Goal: Transaction & Acquisition: Purchase product/service

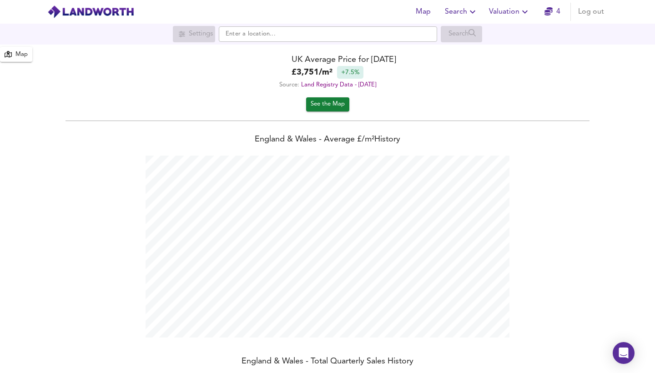
scroll to position [373, 655]
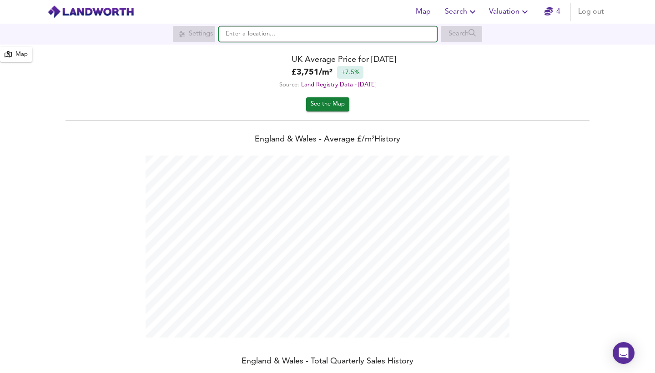
click at [250, 35] on input "text" at bounding box center [328, 33] width 218 height 15
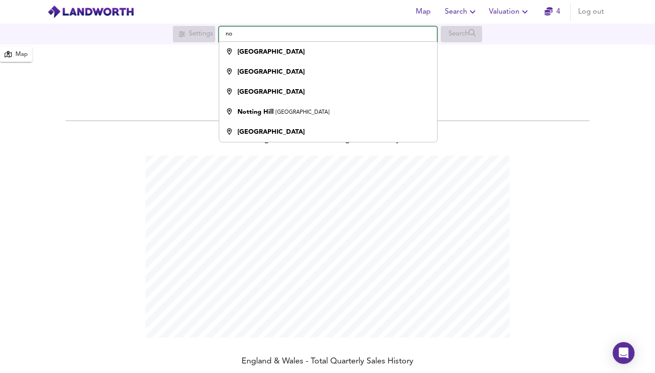
type input "no"
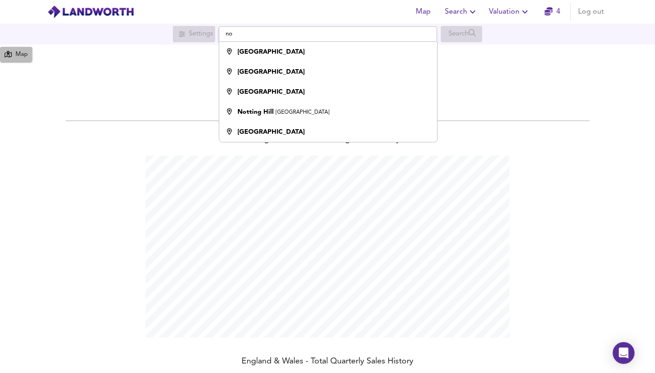
click at [15, 55] on div "Map" at bounding box center [21, 55] width 12 height 10
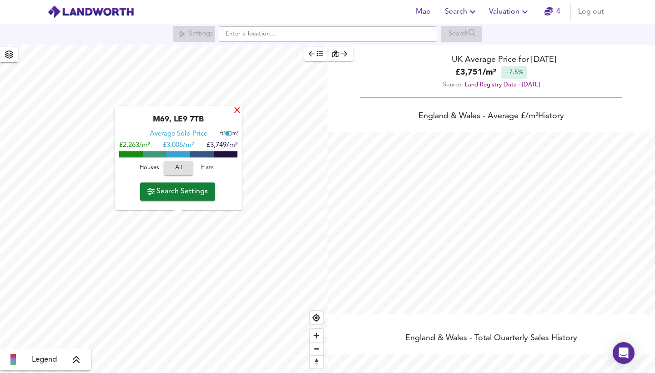
click at [236, 112] on div "X" at bounding box center [237, 111] width 8 height 9
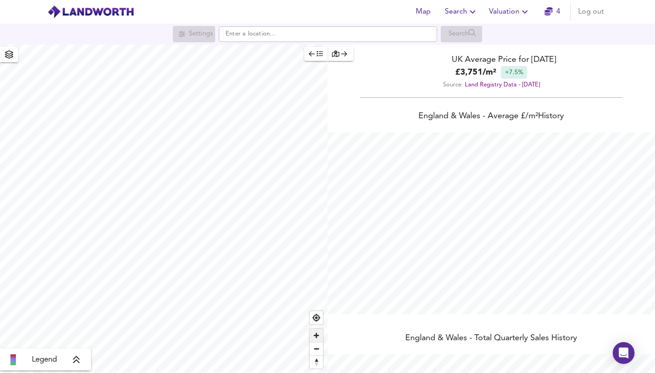
click at [317, 334] on span "Zoom in" at bounding box center [316, 335] width 13 height 13
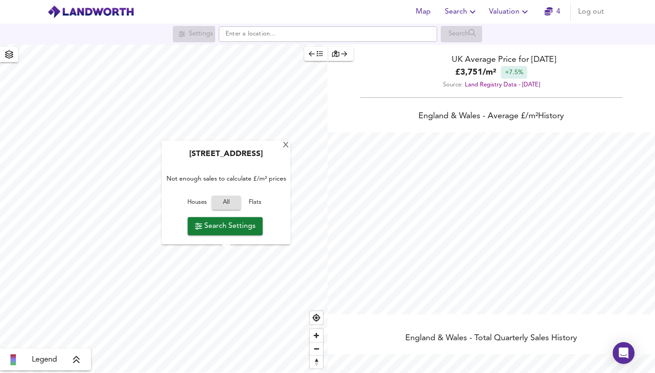
click at [224, 227] on span "Search Settings" at bounding box center [225, 226] width 60 height 13
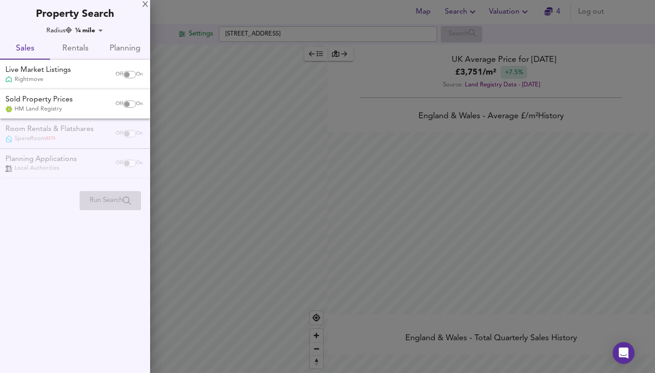
click at [128, 76] on input "checkbox" at bounding box center [127, 74] width 22 height 7
checkbox input "true"
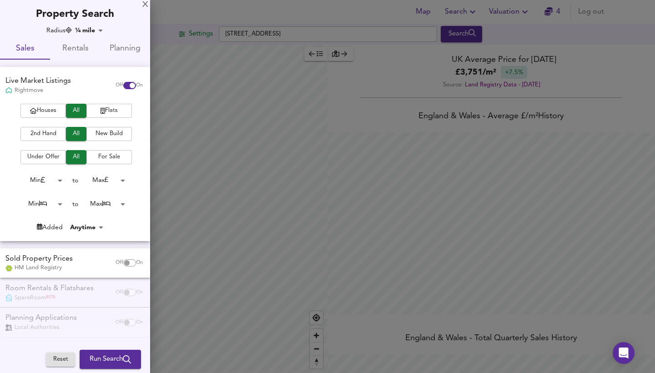
checkbox input "false"
checkbox input "true"
click at [45, 133] on span "2nd Hand" at bounding box center [43, 134] width 36 height 10
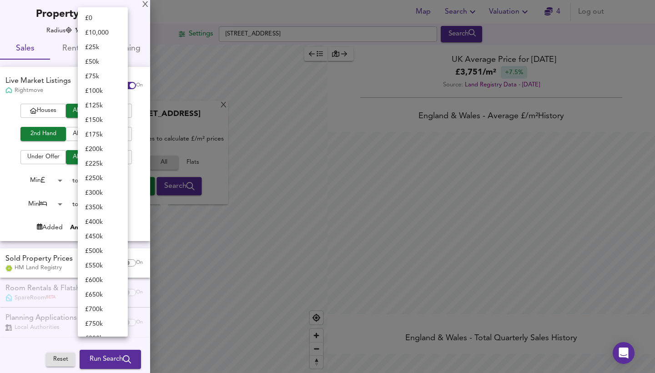
click at [112, 176] on body "Map Search Valuation 4 Log out Settings [STREET_ADDRESS] Search [GEOGRAPHIC_DAT…" at bounding box center [327, 186] width 655 height 373
click at [104, 176] on li "£ 250k" at bounding box center [103, 178] width 50 height 15
type input "250000"
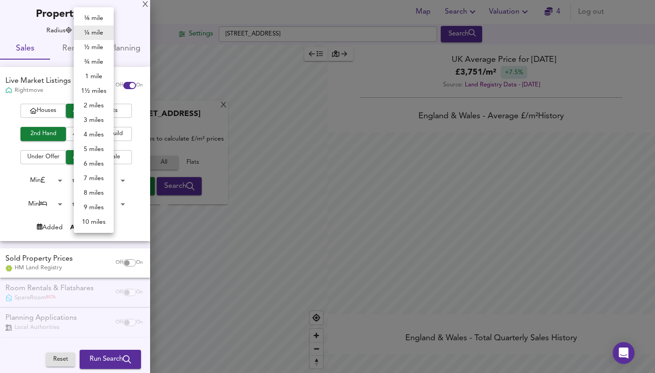
click at [90, 31] on body "Map Search Valuation 4 Log out Settings [STREET_ADDRESS] Search [GEOGRAPHIC_DAT…" at bounding box center [327, 186] width 655 height 373
click at [94, 146] on li "5 miles" at bounding box center [94, 149] width 40 height 15
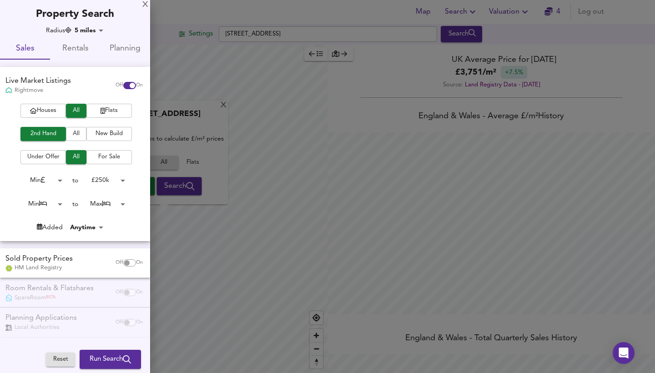
click at [95, 30] on body "Map Search Valuation 4 Log out Settings [STREET_ADDRESS] Search [GEOGRAPHIC_DAT…" at bounding box center [327, 186] width 655 height 373
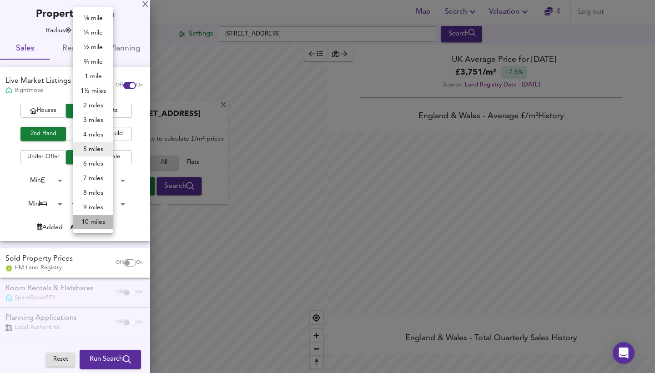
click at [98, 220] on li "10 miles" at bounding box center [93, 222] width 40 height 15
type input "16090"
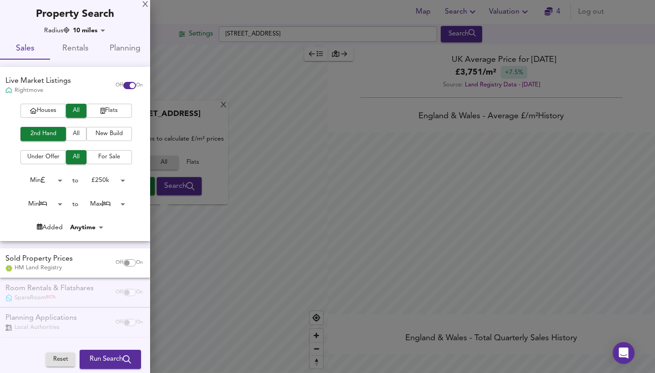
click at [103, 204] on body "Map Search Valuation 4 Log out Settings [STREET_ADDRESS] Search [GEOGRAPHIC_DAT…" at bounding box center [327, 186] width 655 height 373
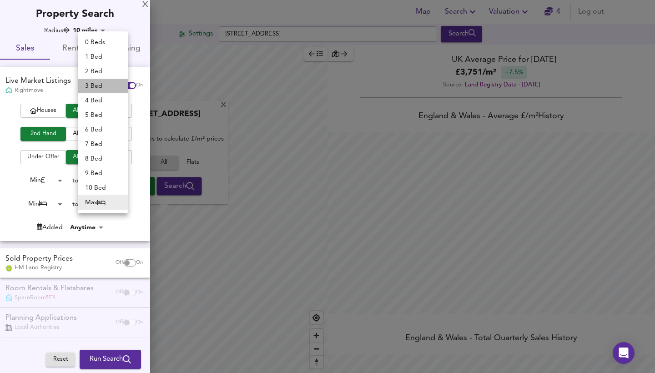
click at [93, 86] on li "3 Bed" at bounding box center [103, 86] width 50 height 15
type input "3"
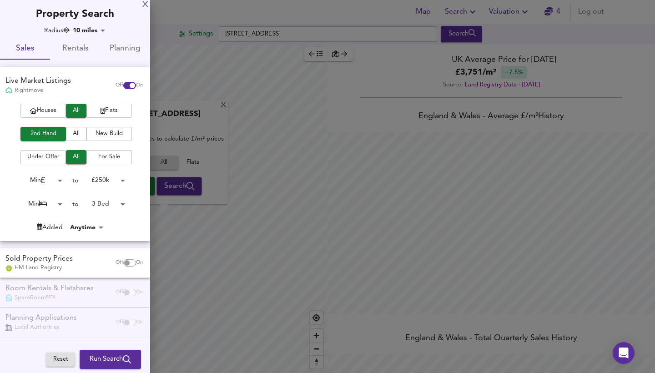
click at [55, 205] on body "Map Search Valuation 4 Log out Settings [STREET_ADDRESS] Search [GEOGRAPHIC_DAT…" at bounding box center [327, 186] width 655 height 373
click at [77, 207] on div at bounding box center [327, 186] width 655 height 373
click at [54, 203] on body "Map Search Valuation 4 Log out Settings [STREET_ADDRESS] Search [GEOGRAPHIC_DAT…" at bounding box center [327, 186] width 655 height 373
click at [37, 244] on li "3 Bed" at bounding box center [40, 246] width 50 height 15
type input "3"
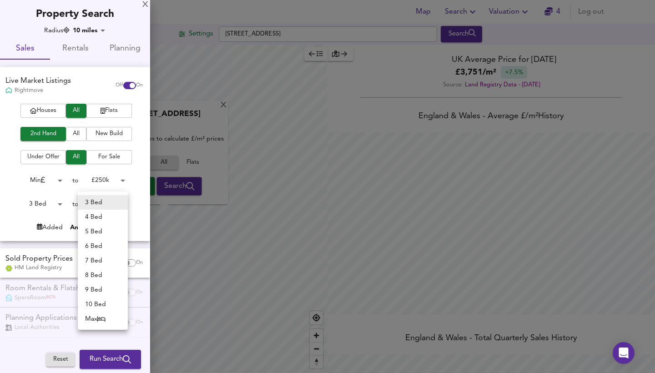
click at [104, 207] on body "Map Search Valuation 4 Log out Settings [STREET_ADDRESS] Search [GEOGRAPHIC_DAT…" at bounding box center [327, 186] width 655 height 373
click at [102, 317] on icon at bounding box center [101, 318] width 8 height 5
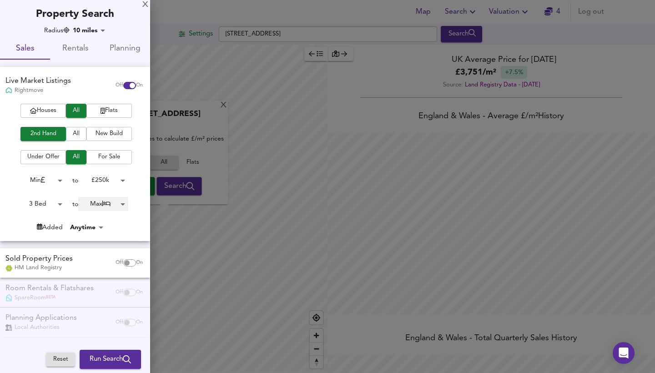
type input "50"
click at [130, 223] on div "Added Anytime -1" at bounding box center [71, 227] width 143 height 9
click at [110, 176] on body "Map Search Valuation 4 Log out Settings [STREET_ADDRESS] Search [GEOGRAPHIC_DAT…" at bounding box center [327, 186] width 655 height 373
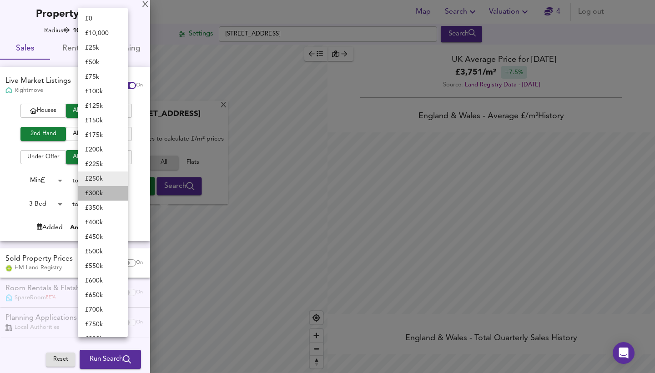
click at [104, 190] on li "£ 300k" at bounding box center [103, 193] width 50 height 15
type input "300000"
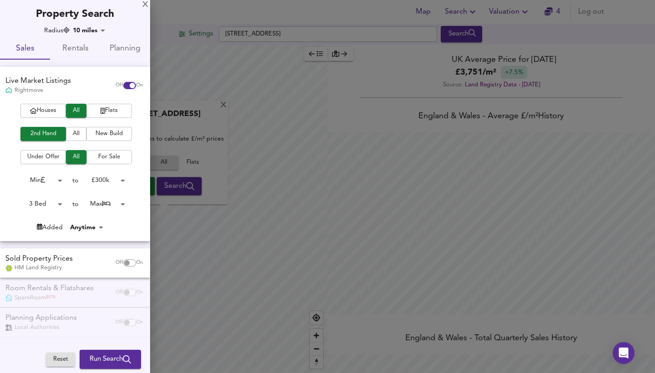
click at [106, 155] on span "For Sale" at bounding box center [109, 157] width 36 height 10
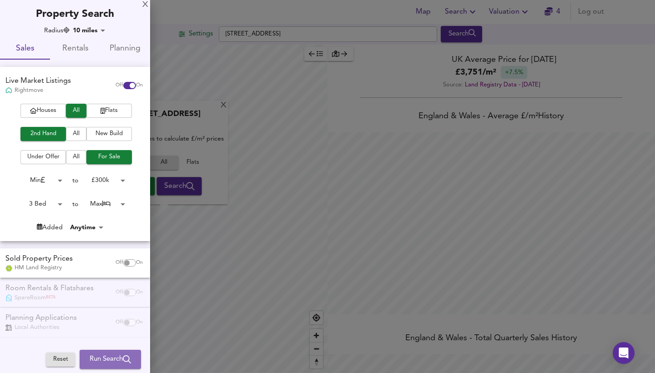
click at [119, 355] on span "Run Search" at bounding box center [110, 359] width 41 height 12
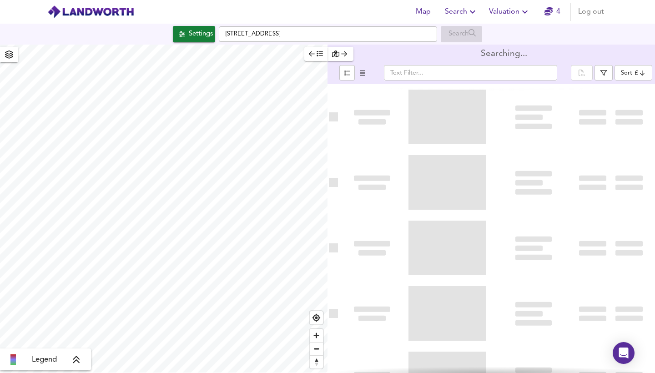
type input "bestdeal"
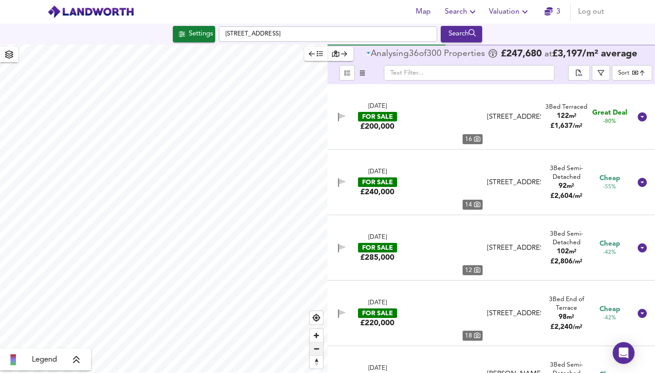
click at [316, 346] on span "Zoom out" at bounding box center [316, 348] width 13 height 13
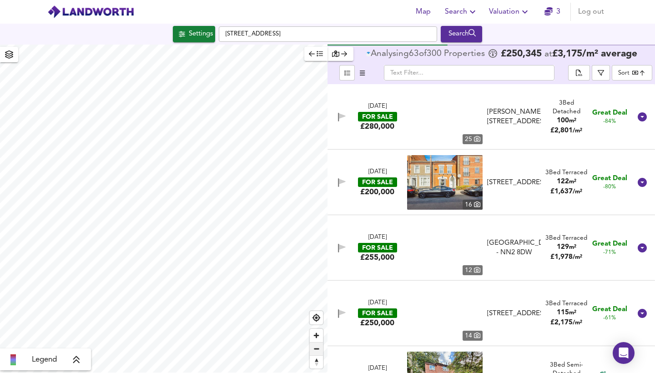
click at [316, 346] on span "Zoom out" at bounding box center [316, 348] width 13 height 13
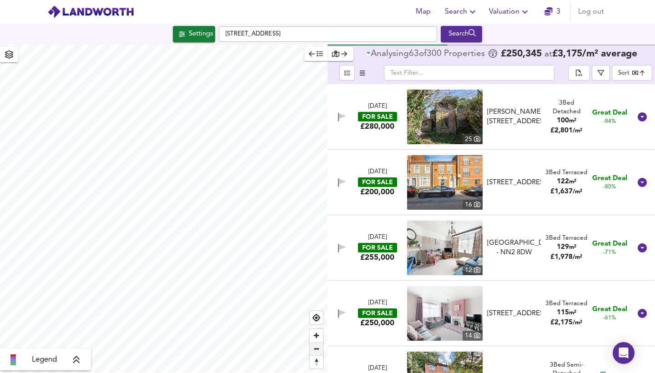
click at [316, 346] on span "Zoom out" at bounding box center [316, 348] width 13 height 13
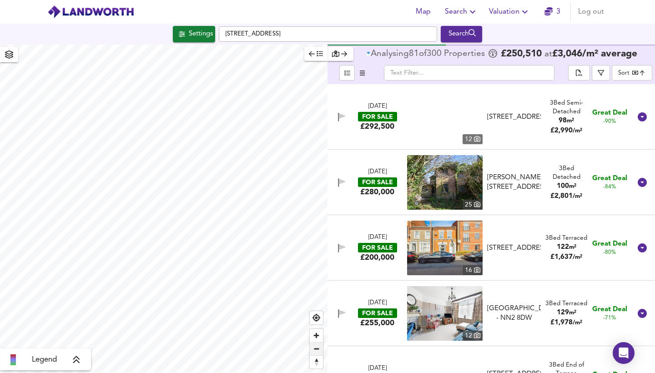
click at [316, 346] on span "Zoom out" at bounding box center [316, 348] width 13 height 13
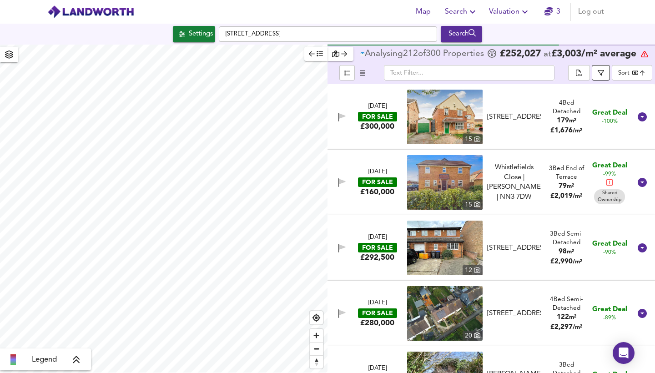
click at [600, 73] on icon "button" at bounding box center [600, 73] width 6 height 6
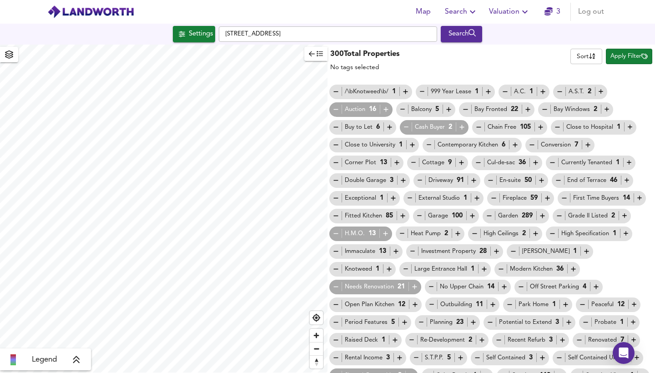
click at [310, 56] on icon "button" at bounding box center [312, 53] width 6 height 6
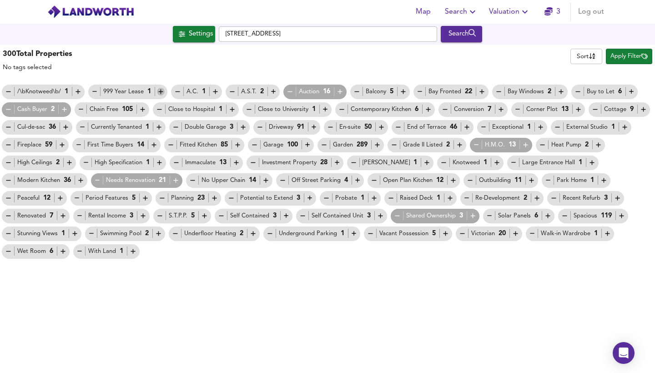
click at [161, 92] on icon "button" at bounding box center [161, 92] width 8 height 8
click at [290, 92] on icon "button" at bounding box center [290, 91] width 5 height 0
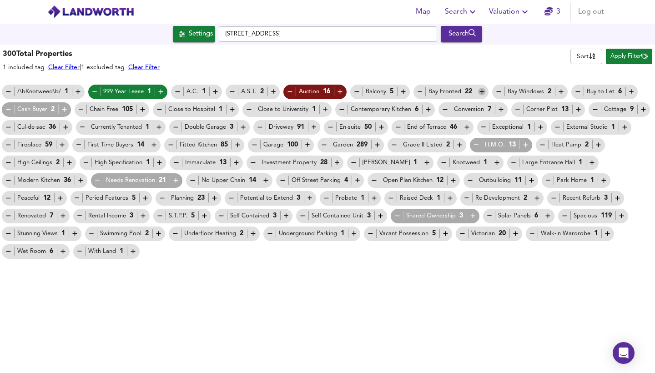
click at [481, 91] on icon "button" at bounding box center [482, 92] width 8 height 8
click at [560, 91] on icon "button" at bounding box center [561, 92] width 8 height 8
click at [629, 90] on icon "button" at bounding box center [631, 92] width 8 height 8
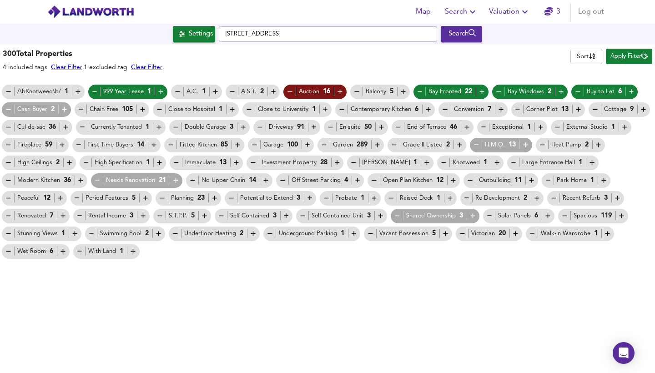
click at [575, 110] on icon "button" at bounding box center [578, 109] width 8 height 8
click at [500, 109] on icon "button" at bounding box center [501, 109] width 8 height 8
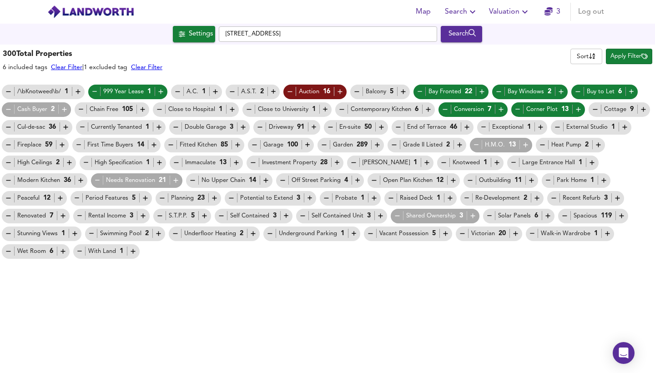
click at [469, 127] on icon "button" at bounding box center [466, 127] width 5 height 5
click at [83, 127] on icon "button" at bounding box center [82, 127] width 5 height 0
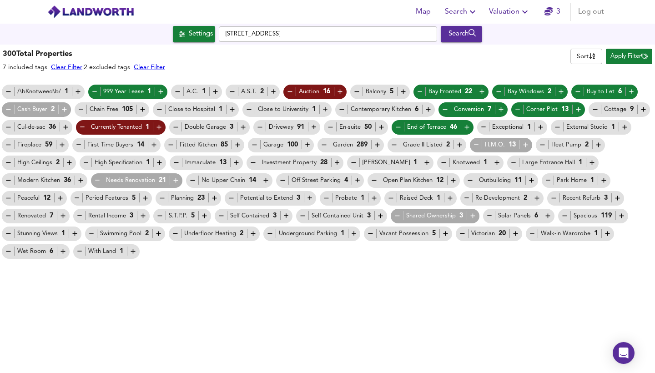
click at [307, 145] on icon "button" at bounding box center [308, 145] width 8 height 8
click at [529, 143] on icon "button" at bounding box center [525, 145] width 8 height 8
click at [339, 162] on icon "button" at bounding box center [337, 163] width 8 height 8
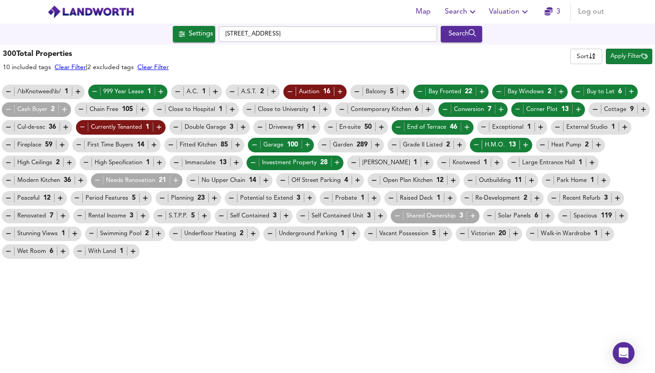
click at [178, 160] on icon "button" at bounding box center [176, 163] width 8 height 8
click at [88, 162] on icon "button" at bounding box center [86, 163] width 8 height 8
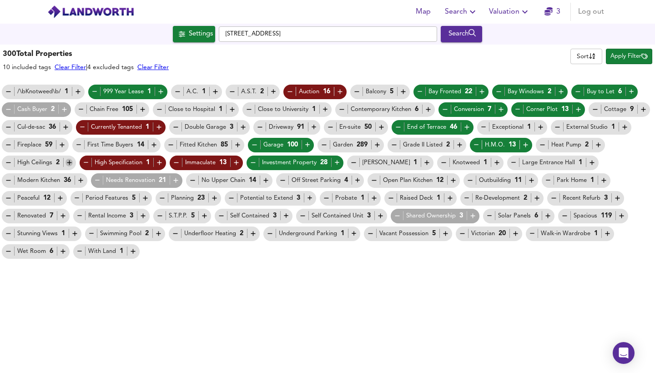
click at [67, 164] on icon "button" at bounding box center [69, 163] width 8 height 8
click at [179, 181] on icon "button" at bounding box center [176, 180] width 8 height 8
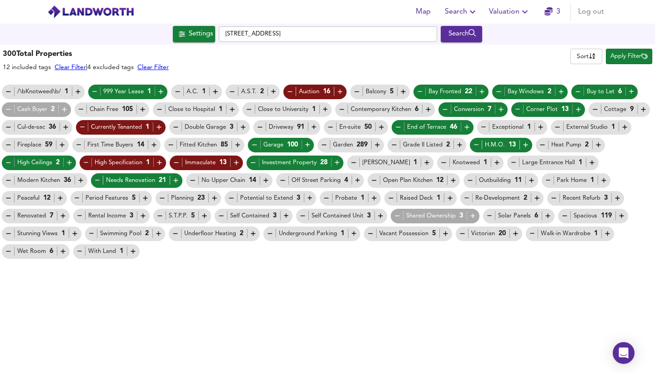
click at [550, 198] on icon "button" at bounding box center [554, 198] width 8 height 8
click at [463, 199] on icon "button" at bounding box center [467, 198] width 8 height 8
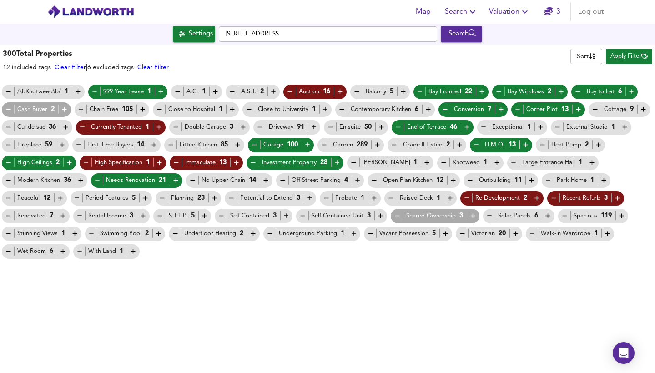
click at [371, 199] on icon "button" at bounding box center [374, 198] width 8 height 8
click at [307, 199] on icon "button" at bounding box center [309, 198] width 5 height 5
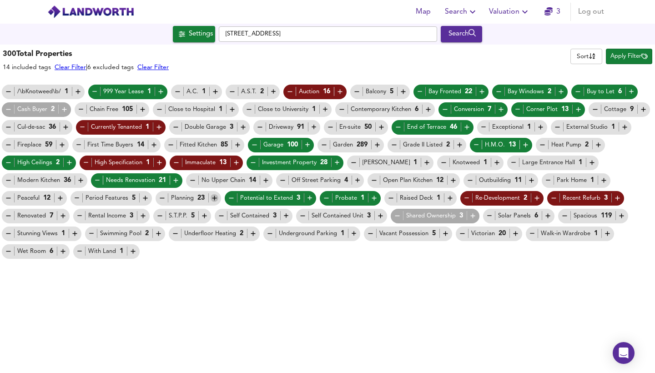
click at [213, 197] on icon "button" at bounding box center [214, 198] width 8 height 8
click at [10, 215] on icon "button" at bounding box center [9, 216] width 8 height 8
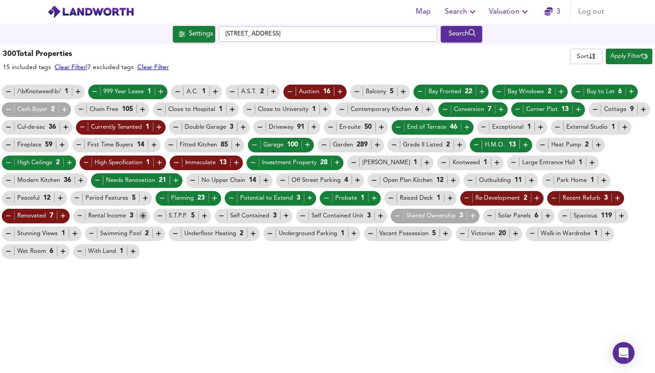
click at [141, 215] on icon "button" at bounding box center [143, 216] width 8 height 8
click at [208, 217] on icon "button" at bounding box center [204, 216] width 8 height 8
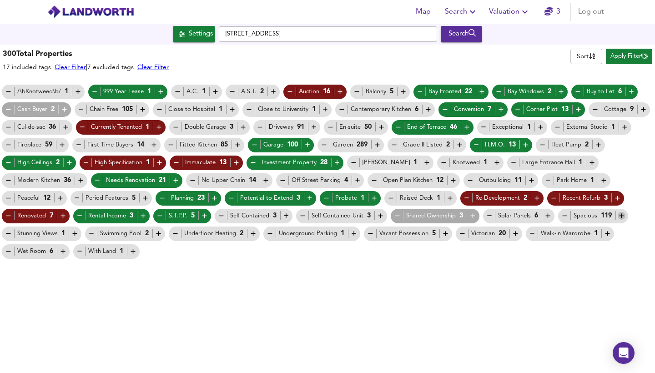
click at [622, 214] on icon "button" at bounding box center [621, 216] width 8 height 8
click at [513, 233] on icon "button" at bounding box center [515, 233] width 5 height 5
click at [445, 234] on icon "button" at bounding box center [445, 234] width 8 height 8
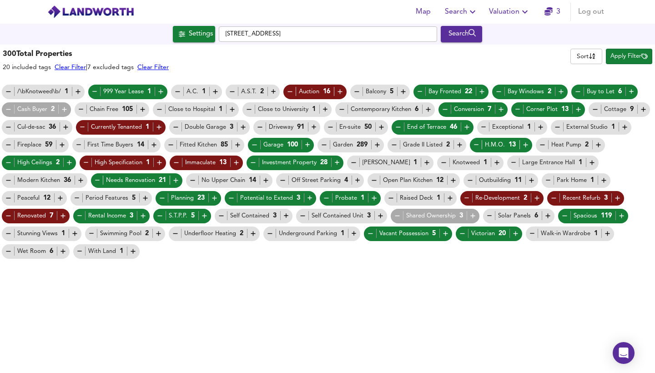
click at [641, 60] on span "Apply Filter" at bounding box center [628, 56] width 37 height 10
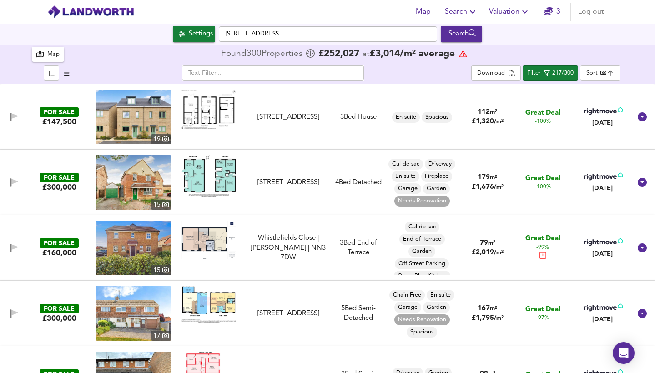
click at [210, 114] on img at bounding box center [208, 110] width 55 height 40
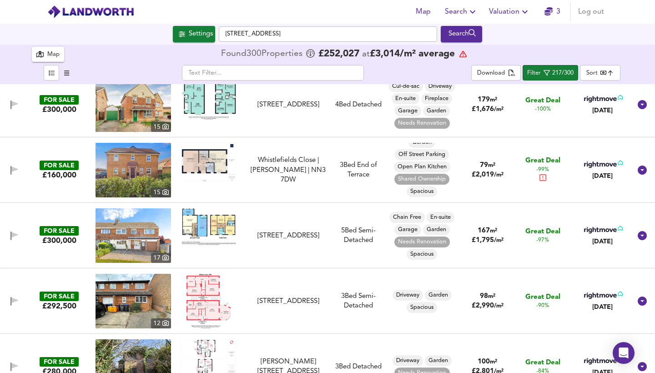
scroll to position [31, 0]
click at [210, 162] on img at bounding box center [208, 162] width 55 height 39
click at [213, 225] on img at bounding box center [208, 226] width 55 height 37
click at [139, 248] on img at bounding box center [132, 235] width 75 height 55
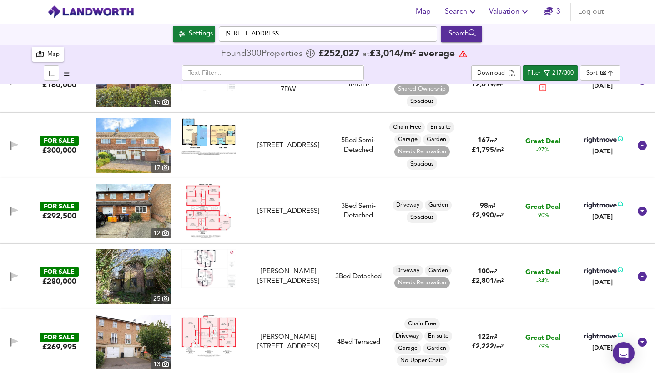
scroll to position [169, 0]
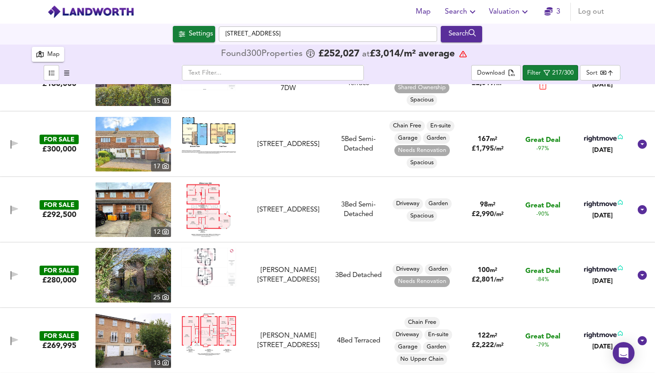
click at [200, 205] on img at bounding box center [208, 209] width 45 height 55
click at [144, 208] on img at bounding box center [132, 209] width 75 height 55
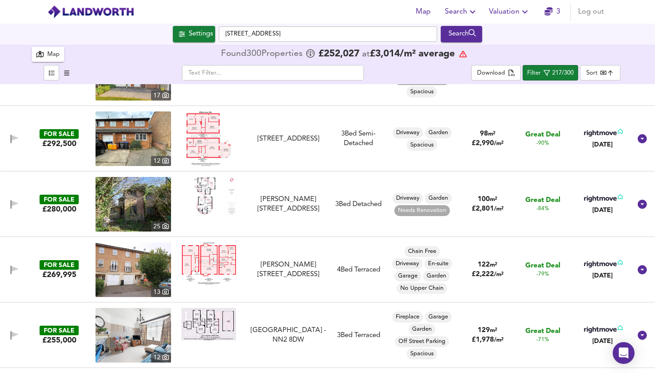
scroll to position [255, 0]
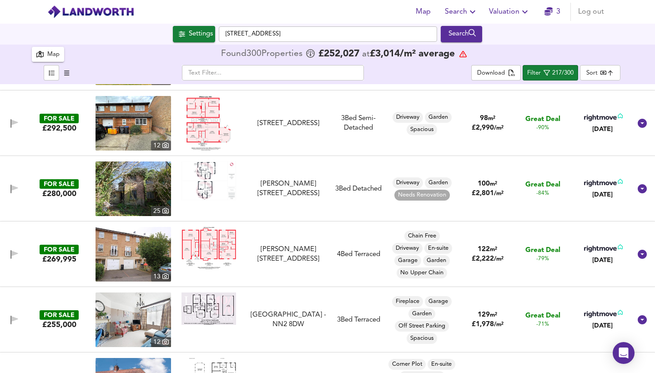
click at [205, 180] on img at bounding box center [208, 180] width 55 height 39
click at [133, 193] on img at bounding box center [132, 188] width 75 height 55
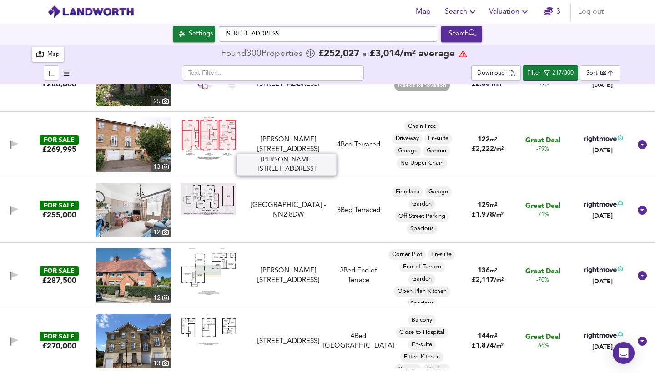
scroll to position [368, 0]
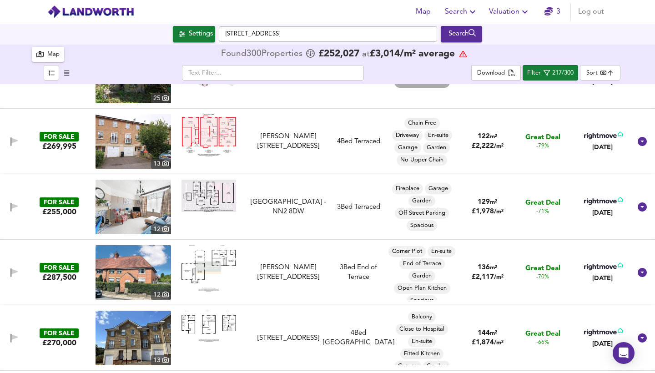
click at [215, 196] on img at bounding box center [208, 196] width 55 height 32
click at [144, 207] on img at bounding box center [132, 207] width 75 height 55
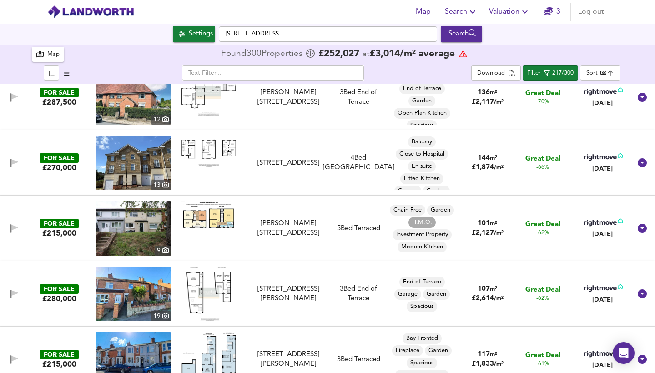
scroll to position [556, 0]
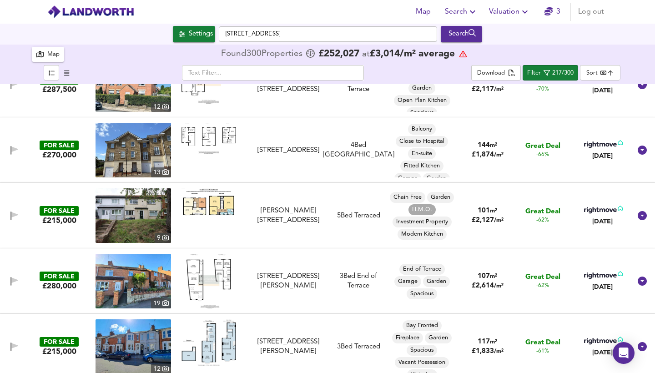
click at [208, 205] on img at bounding box center [208, 202] width 55 height 29
click at [126, 213] on img at bounding box center [132, 215] width 75 height 55
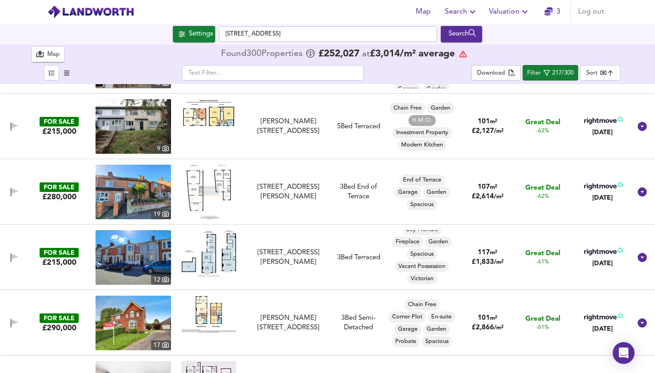
scroll to position [7, 0]
click at [141, 257] on img at bounding box center [132, 257] width 75 height 55
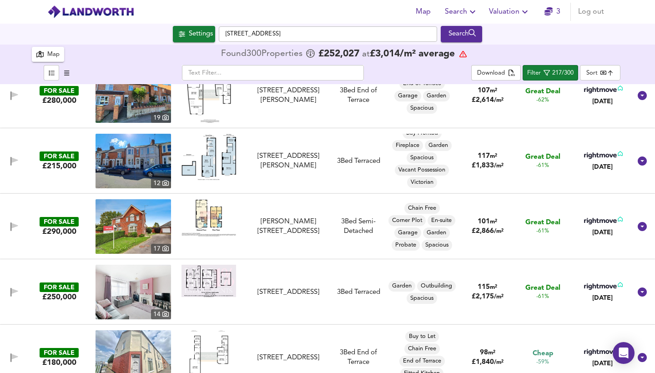
scroll to position [744, 0]
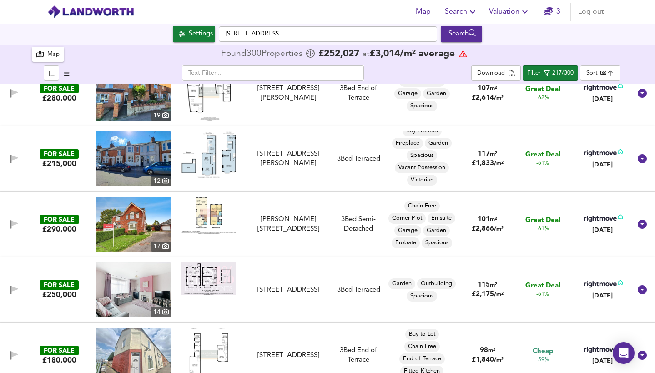
click at [146, 228] on img at bounding box center [132, 224] width 75 height 55
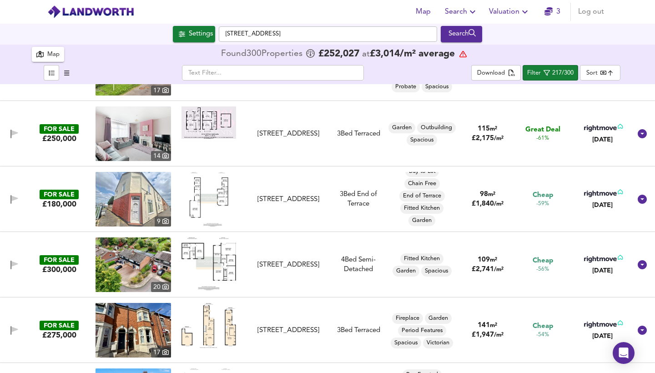
scroll to position [7, 0]
click at [134, 196] on img at bounding box center [132, 199] width 75 height 55
click at [209, 199] on img at bounding box center [208, 199] width 39 height 55
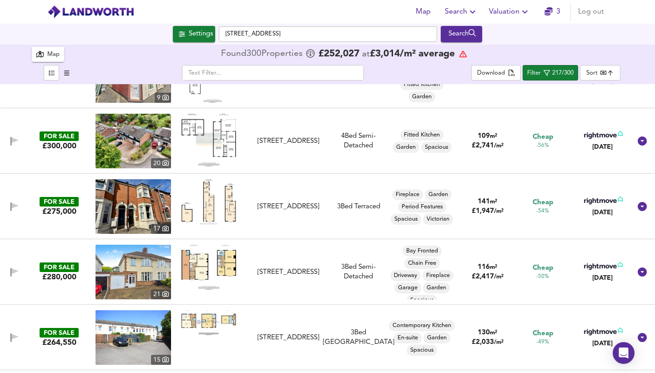
scroll to position [1028, 0]
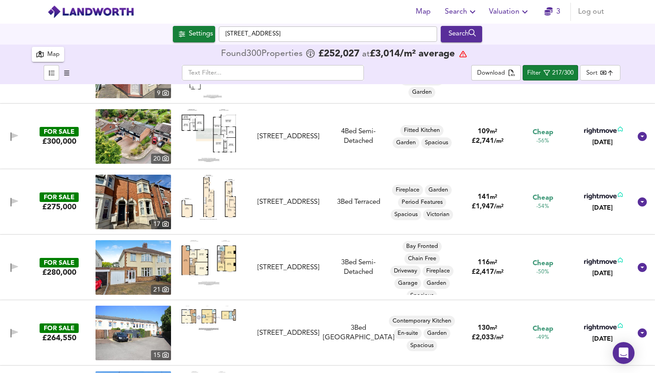
click at [229, 207] on img at bounding box center [208, 197] width 55 height 45
click at [142, 200] on img at bounding box center [132, 202] width 75 height 55
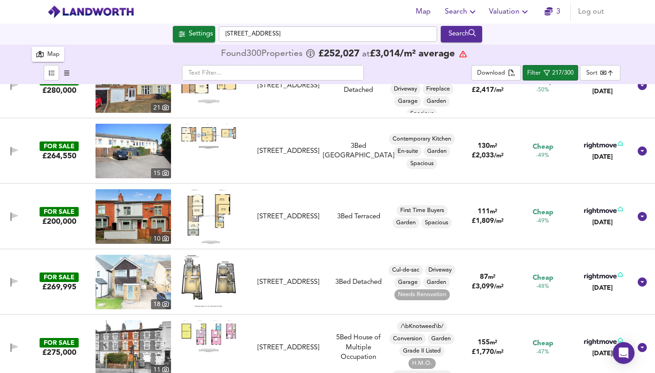
scroll to position [1242, 0]
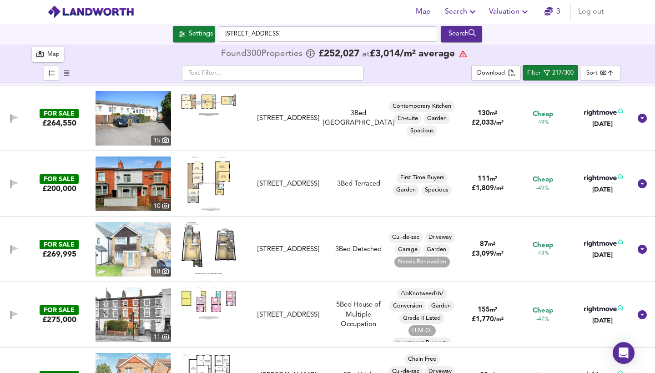
click at [213, 252] on img at bounding box center [208, 248] width 55 height 52
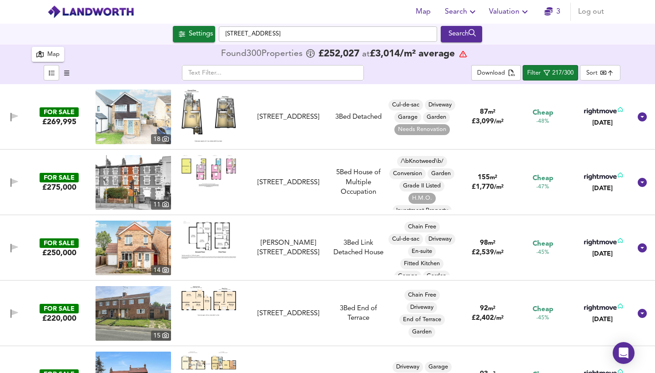
scroll to position [1395, 0]
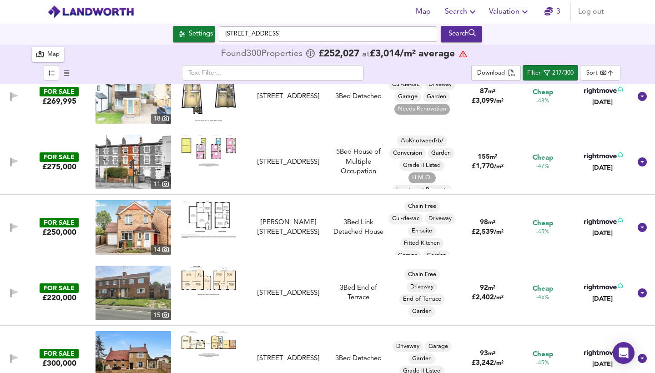
click at [142, 235] on img at bounding box center [132, 227] width 75 height 55
click at [137, 173] on img at bounding box center [132, 162] width 75 height 55
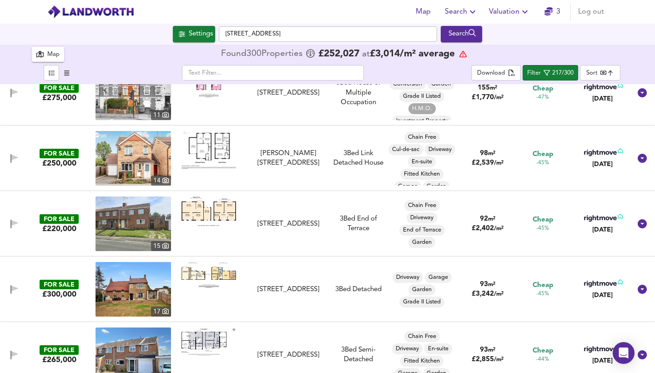
scroll to position [1466, 0]
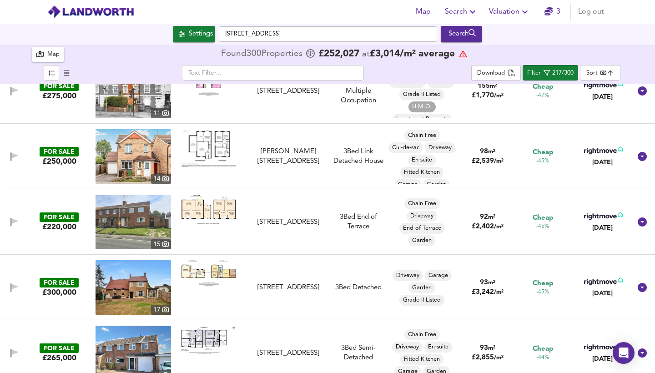
click at [225, 210] on img at bounding box center [208, 210] width 55 height 30
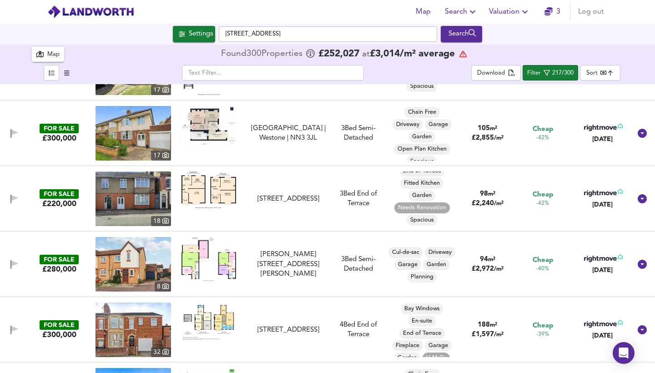
scroll to position [19, 0]
click at [195, 193] on img at bounding box center [208, 189] width 55 height 36
click at [127, 197] on img at bounding box center [132, 198] width 75 height 55
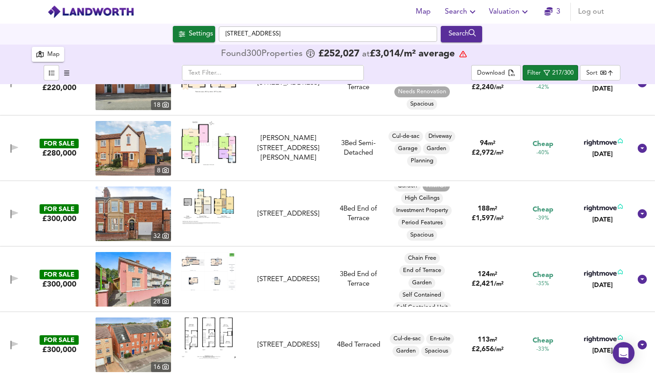
scroll to position [2144, 0]
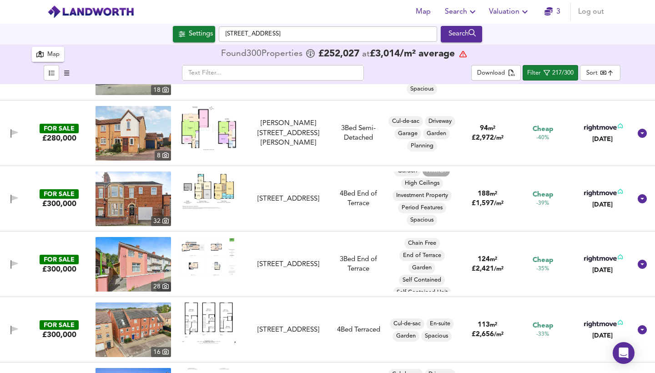
click at [138, 202] on img at bounding box center [132, 198] width 75 height 55
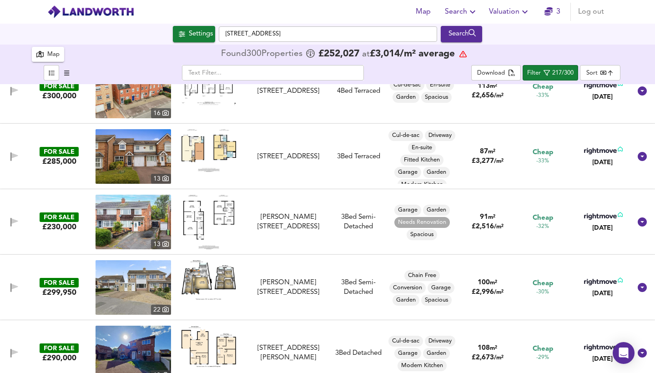
scroll to position [2383, 0]
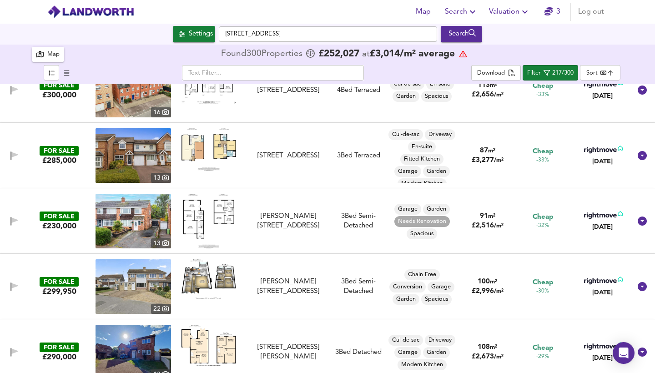
click at [128, 216] on img at bounding box center [132, 221] width 75 height 55
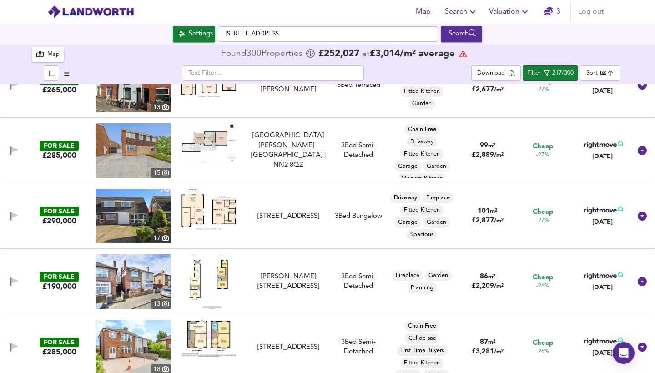
scroll to position [2770, 0]
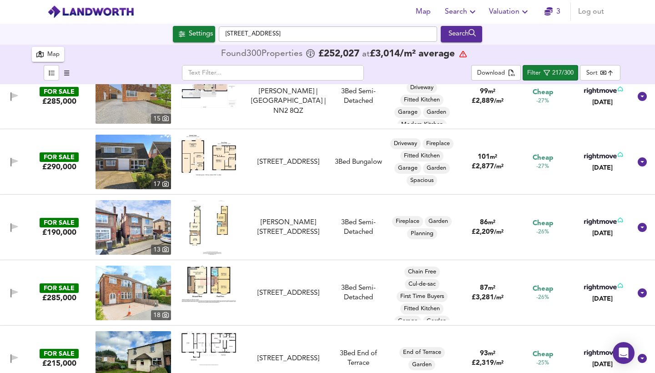
click at [141, 230] on img at bounding box center [132, 227] width 75 height 55
